Goal: Information Seeking & Learning: Learn about a topic

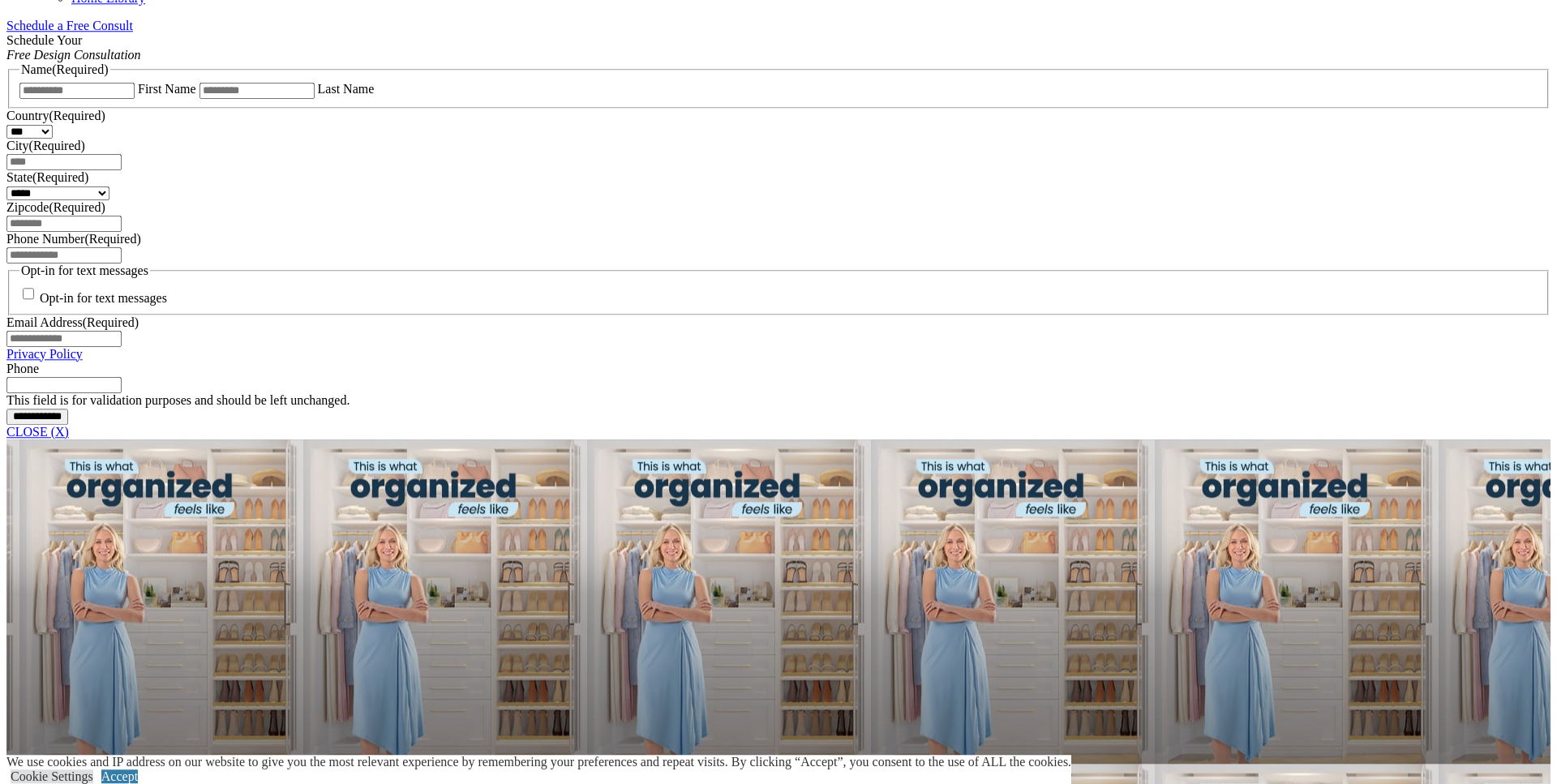
scroll to position [1074, 0]
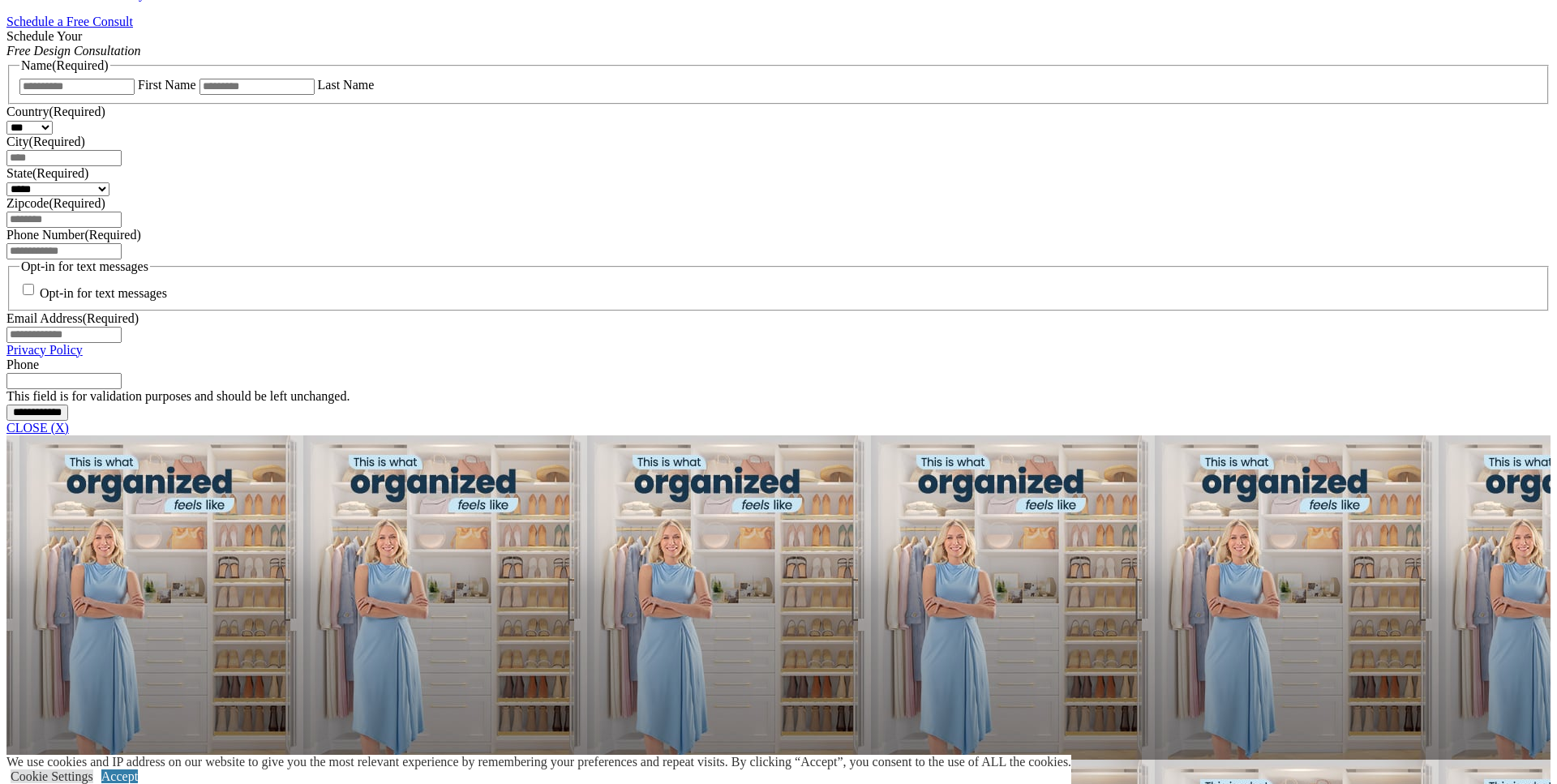
click at [69, 434] on link "CLOSE (X)" at bounding box center [37, 427] width 62 height 13
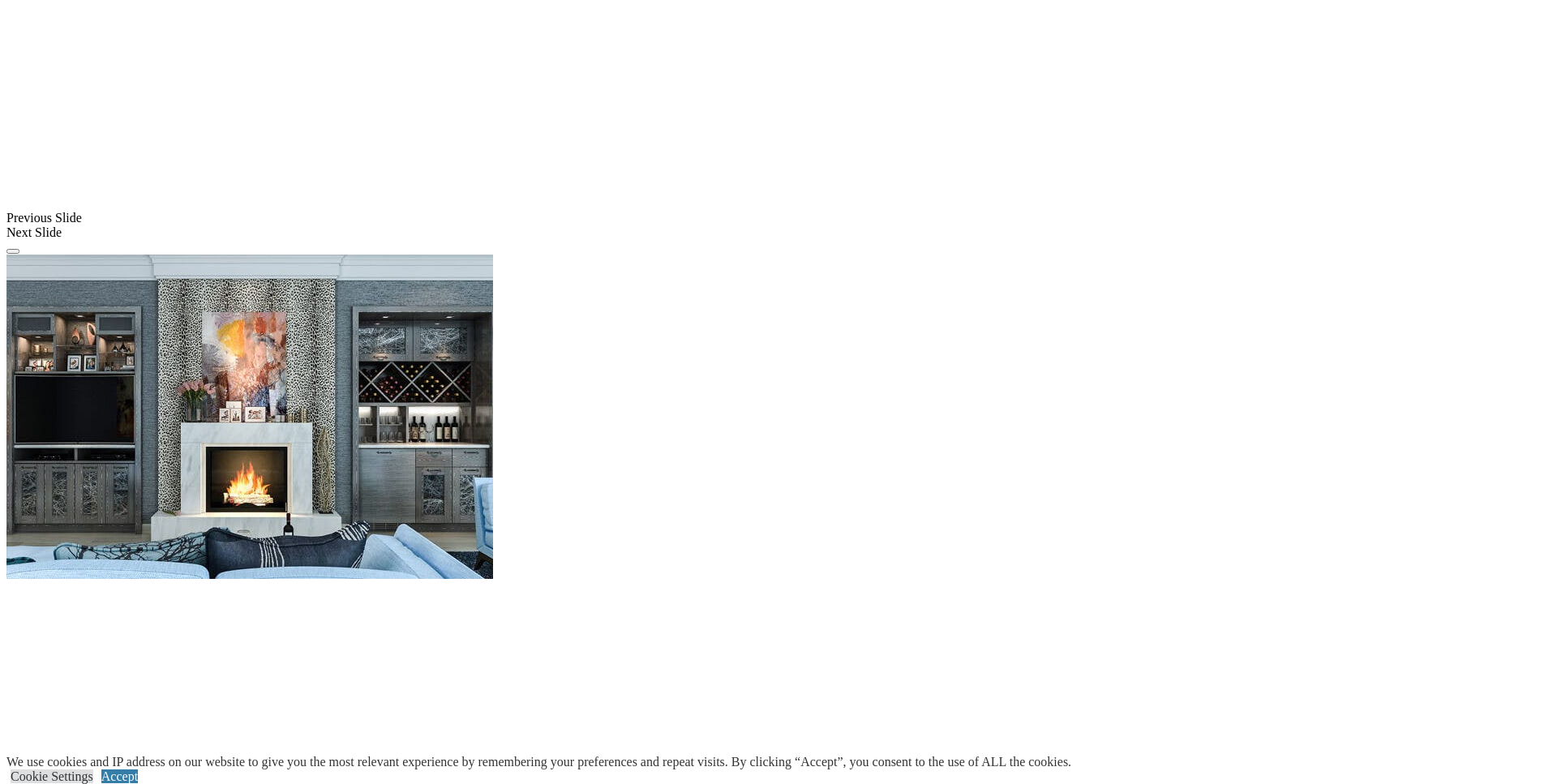
scroll to position [744, 0]
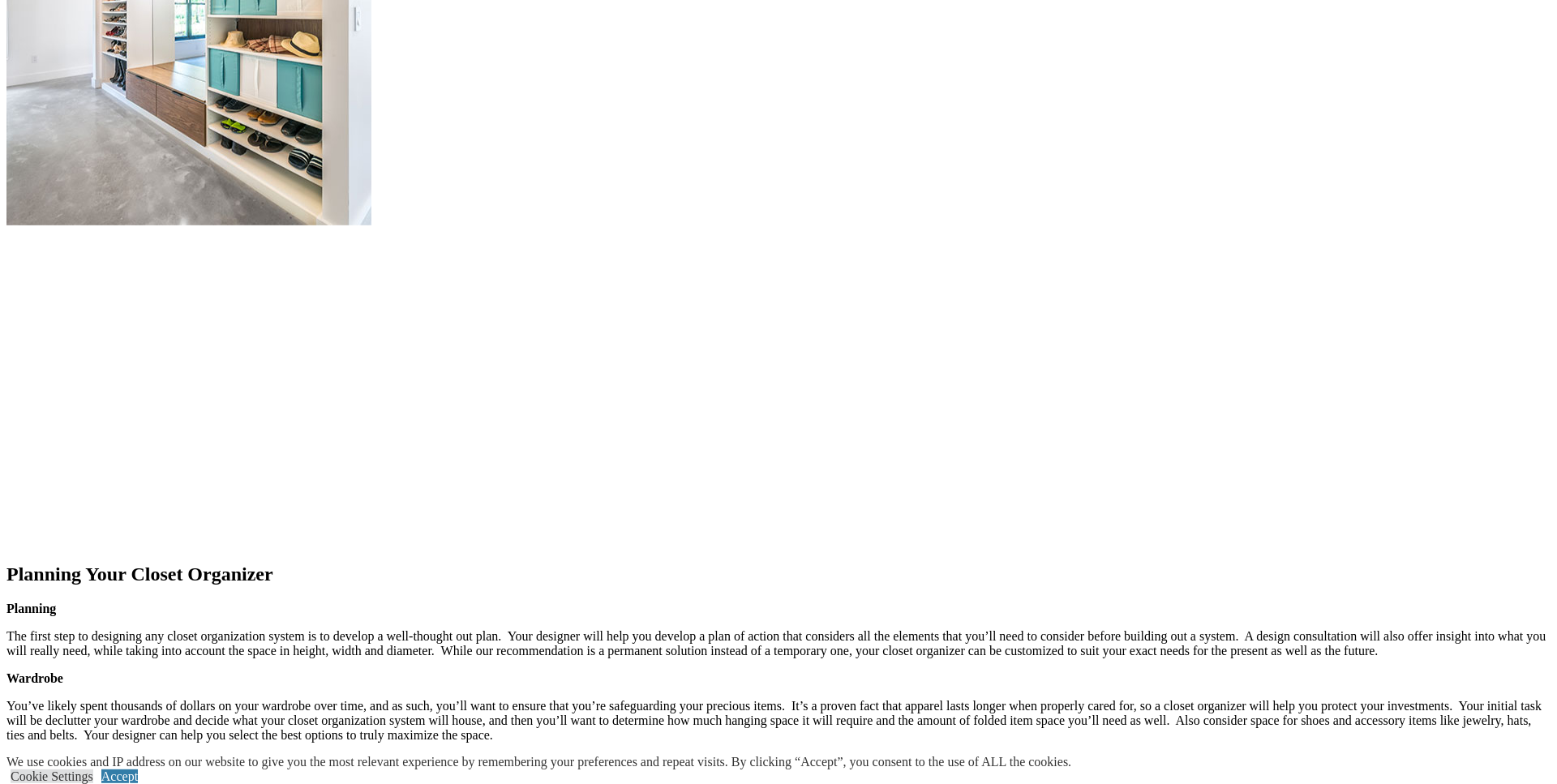
scroll to position [1902, 0]
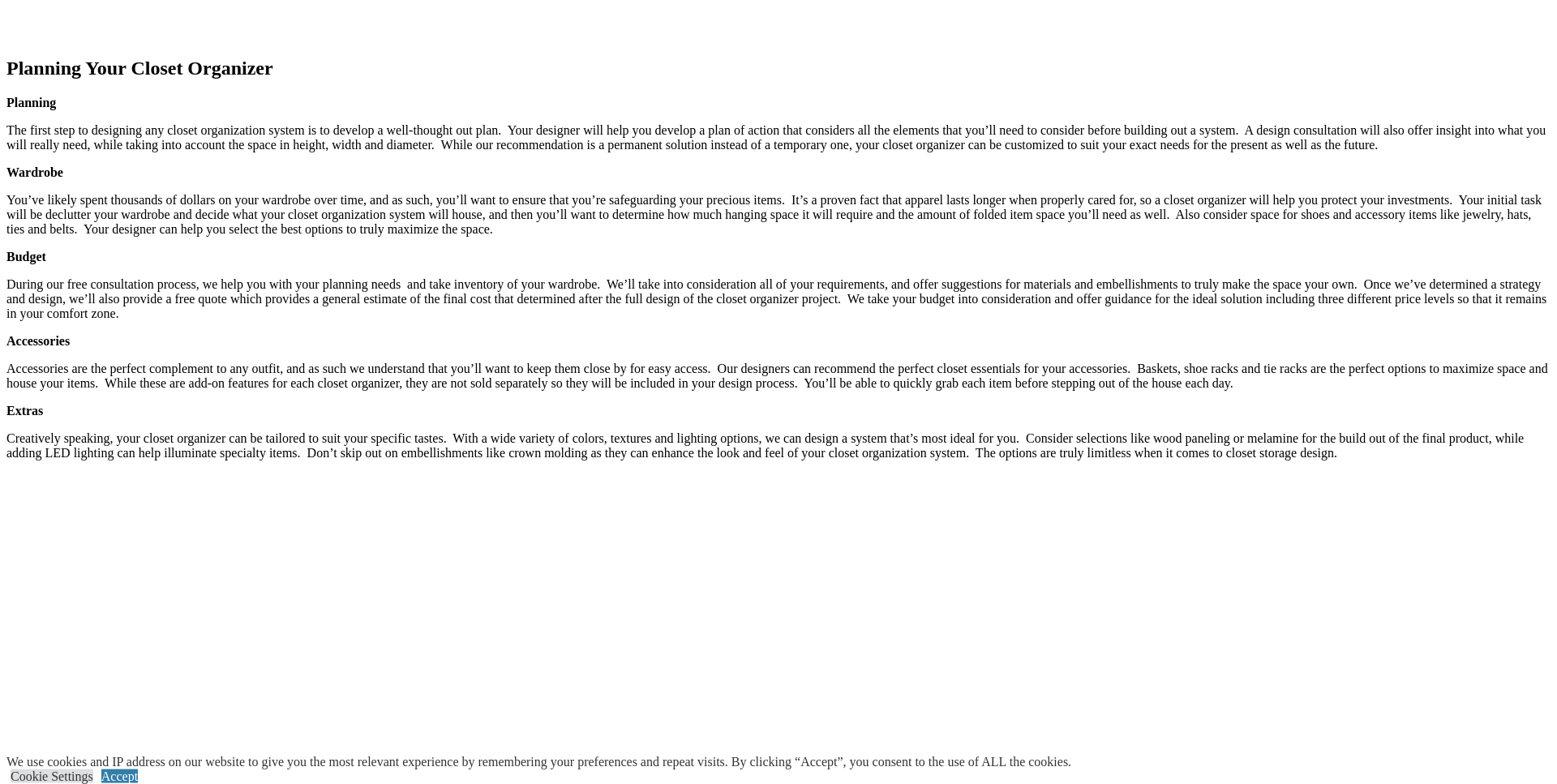
scroll to position [1984, 0]
